Goal: Task Accomplishment & Management: Use online tool/utility

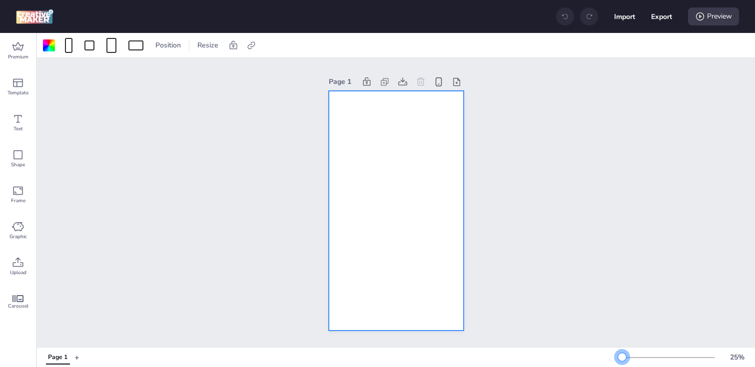
drag, startPoint x: 635, startPoint y: 357, endPoint x: 622, endPoint y: 357, distance: 12.5
click at [622, 357] on div at bounding box center [622, 357] width 8 height 8
click at [68, 44] on div at bounding box center [68, 45] width 7 height 15
click at [56, 92] on button "1080 x 1920 px" at bounding box center [63, 87] width 50 height 14
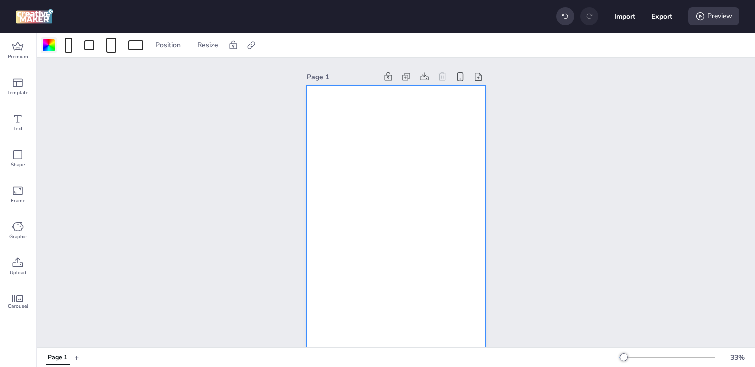
click at [51, 44] on div at bounding box center [49, 45] width 12 height 12
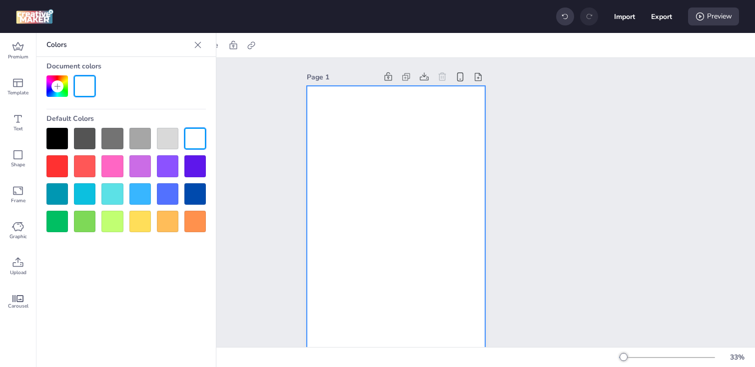
click at [59, 138] on div at bounding box center [56, 138] width 21 height 21
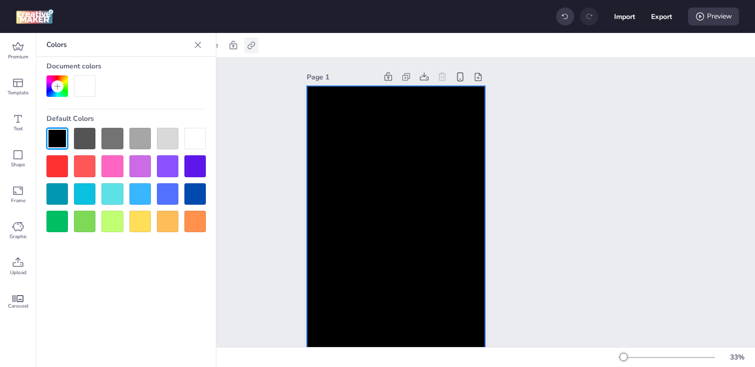
click at [246, 48] on icon at bounding box center [251, 45] width 10 height 10
click at [196, 70] on span "Activate hyperlink" at bounding box center [185, 70] width 55 height 10
click at [152, 71] on input "Activate hyperlink" at bounding box center [148, 74] width 6 height 6
checkbox input "true"
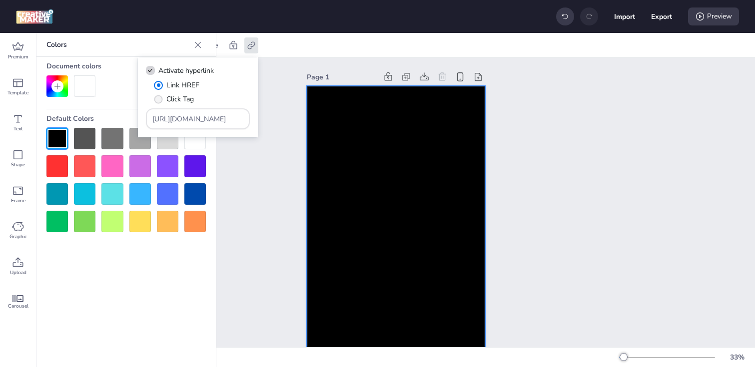
click at [171, 97] on span "Click Tag" at bounding box center [179, 99] width 27 height 10
click at [160, 100] on input "Click Tag" at bounding box center [156, 103] width 6 height 6
radio input "true"
drag, startPoint x: 219, startPoint y: 118, endPoint x: 74, endPoint y: 117, distance: 144.9
click at [74, 117] on body "Import Export Preview Premium Template Text Shape Frame Graphic Upload Carousel…" at bounding box center [377, 183] width 755 height 367
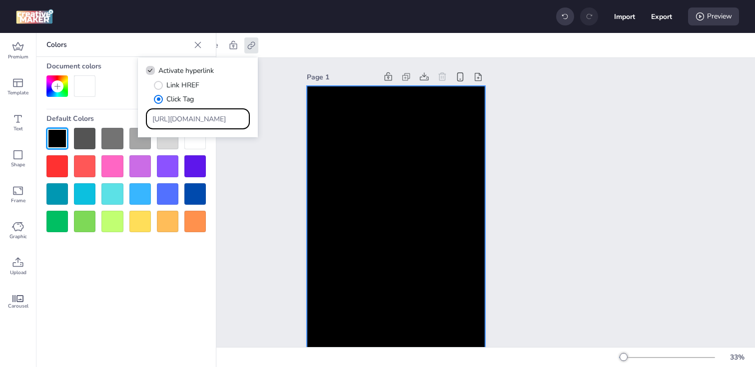
paste input "[DOMAIN_NAME][URL]"
type input "[URL][DOMAIN_NAME]"
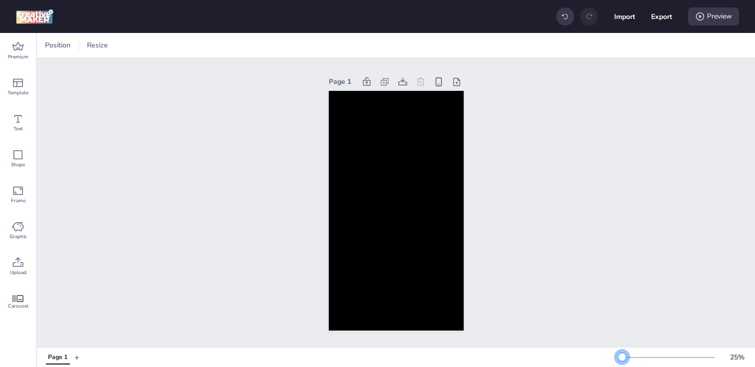
click at [622, 360] on div at bounding box center [622, 357] width 8 height 8
click at [17, 272] on span "Upload" at bounding box center [18, 273] width 16 height 8
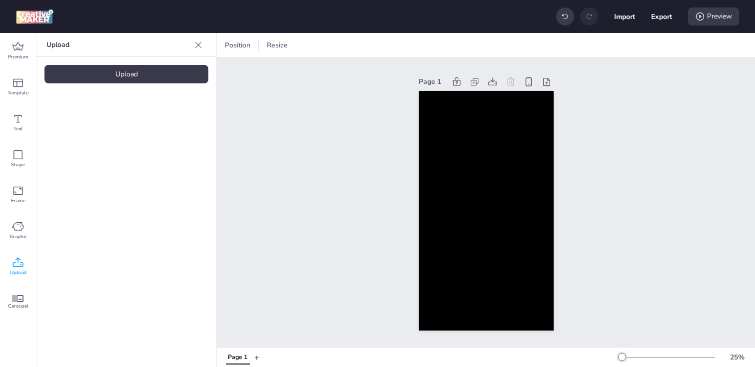
click at [118, 73] on div "Upload" at bounding box center [126, 74] width 164 height 18
click at [101, 150] on video at bounding box center [84, 139] width 80 height 40
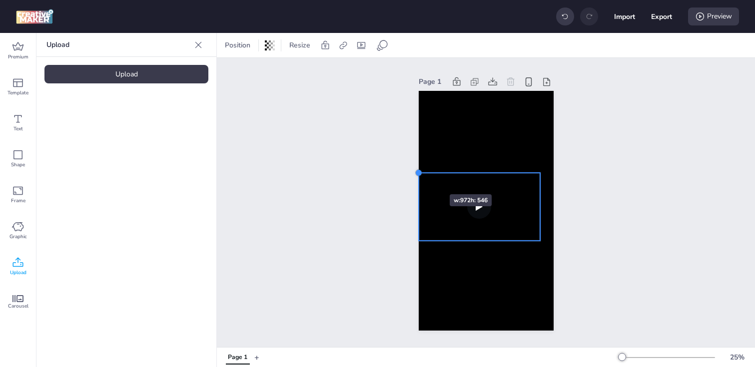
drag, startPoint x: 433, startPoint y: 180, endPoint x: 420, endPoint y: 176, distance: 14.1
click at [420, 176] on div at bounding box center [419, 173] width 8 height 8
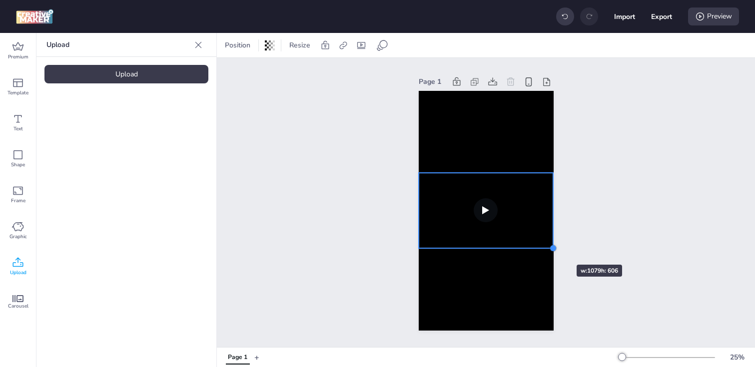
drag, startPoint x: 540, startPoint y: 239, endPoint x: 547, endPoint y: 247, distance: 10.3
click at [547, 247] on div at bounding box center [486, 211] width 135 height 240
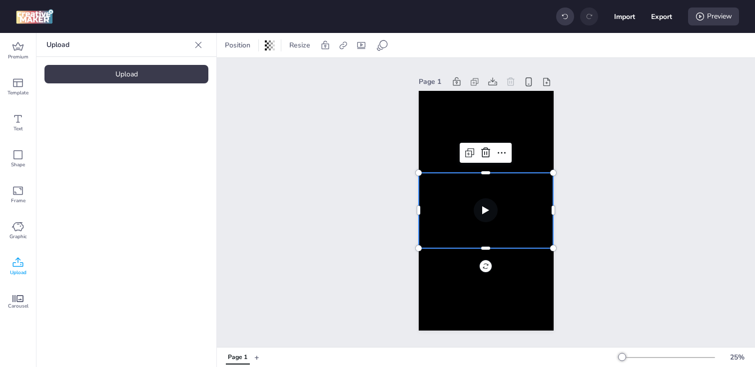
click at [517, 234] on video at bounding box center [486, 211] width 135 height 76
click at [339, 48] on icon at bounding box center [343, 45] width 10 height 10
click at [297, 70] on span "Activate hyperlink" at bounding box center [277, 70] width 55 height 10
click at [244, 71] on input "Activate hyperlink" at bounding box center [240, 74] width 6 height 6
checkbox input "true"
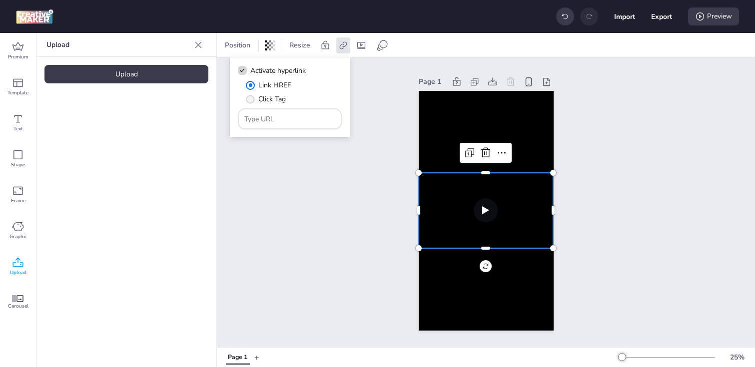
click at [271, 96] on span "Click Tag" at bounding box center [271, 99] width 27 height 10
click at [252, 100] on input "Click Tag" at bounding box center [248, 103] width 6 height 6
radio input "true"
click at [283, 121] on input "Type URL" at bounding box center [289, 119] width 91 height 10
paste input "[URL][DOMAIN_NAME]"
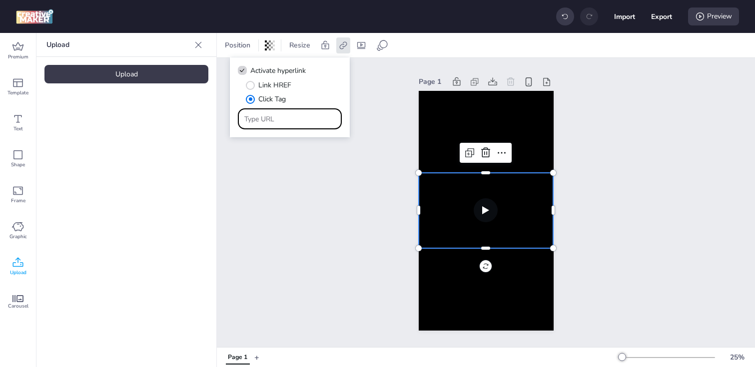
type input "[URL][DOMAIN_NAME]"
click at [295, 172] on div "Page 1" at bounding box center [486, 202] width 538 height 289
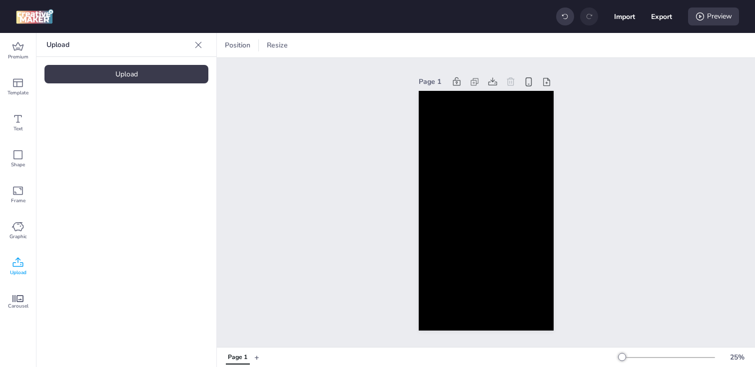
click at [91, 148] on video at bounding box center [84, 139] width 80 height 40
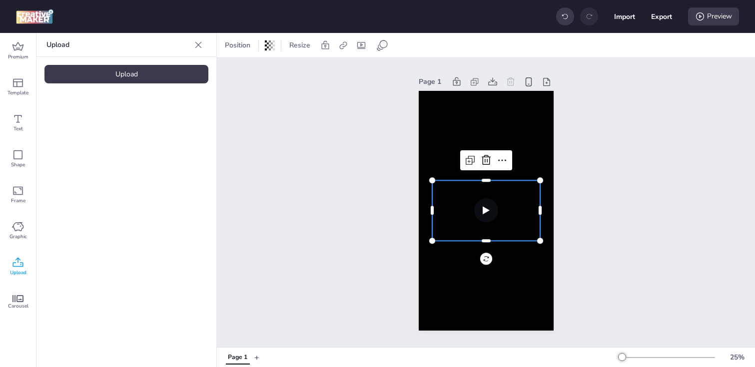
click at [451, 213] on video at bounding box center [486, 210] width 108 height 60
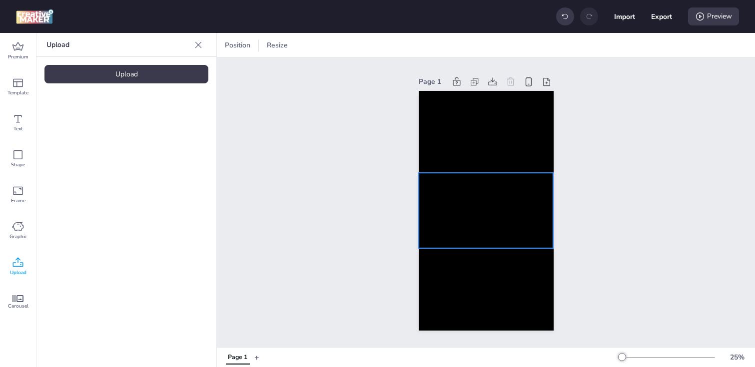
click at [436, 204] on video at bounding box center [486, 211] width 135 height 76
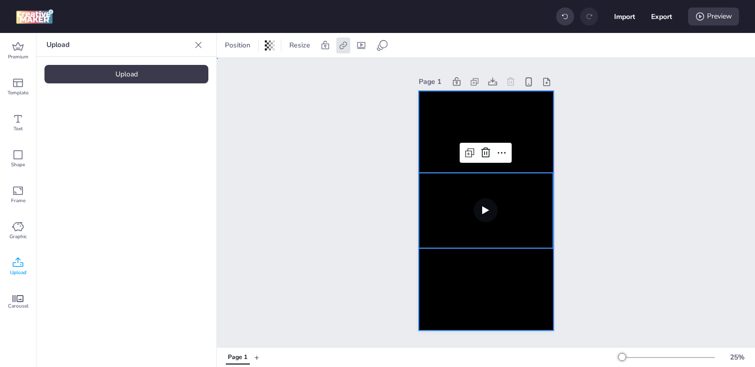
click at [448, 128] on div at bounding box center [486, 211] width 135 height 240
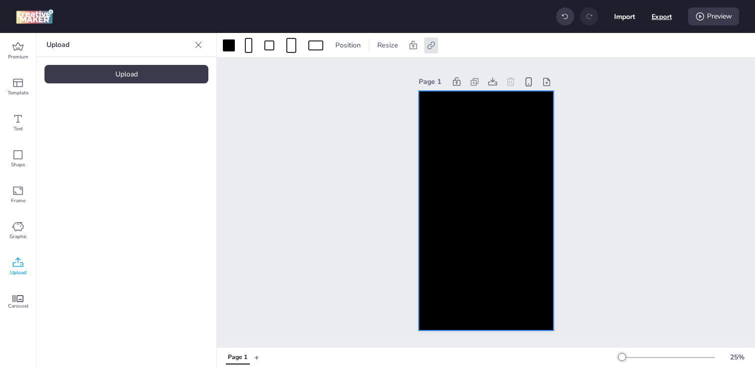
click at [660, 10] on button "Export" at bounding box center [662, 16] width 20 height 20
select select "html"
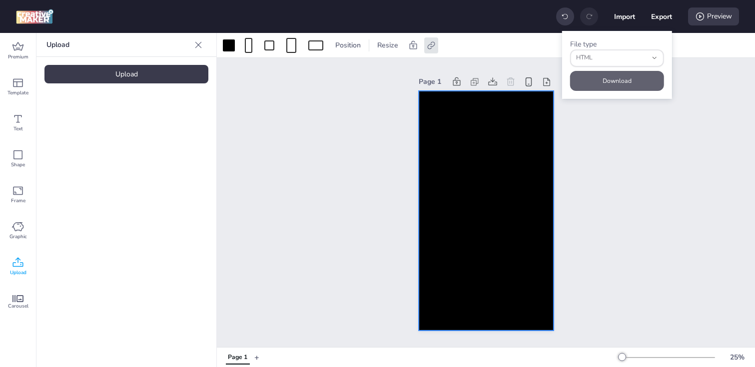
click at [606, 79] on button "Download" at bounding box center [617, 81] width 94 height 20
